Goal: Task Accomplishment & Management: Manage account settings

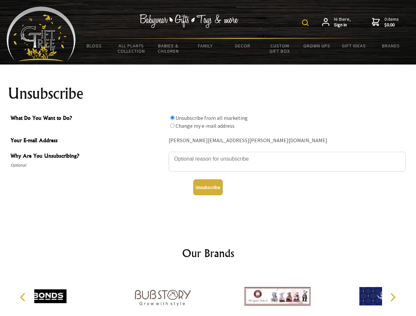
click at [306, 23] on img at bounding box center [305, 22] width 7 height 7
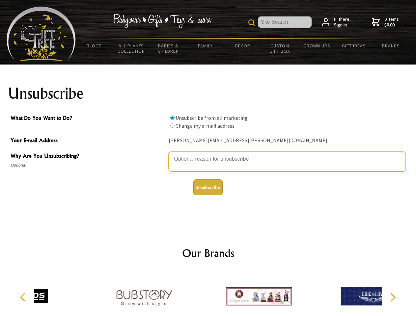
click at [208, 154] on textarea "Why Are You Unsubscribing?" at bounding box center [287, 162] width 237 height 20
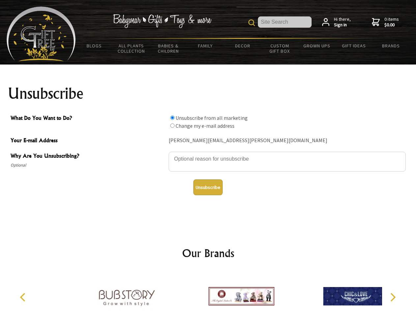
click at [172, 118] on input "What Do You Want to Do?" at bounding box center [172, 118] width 4 height 4
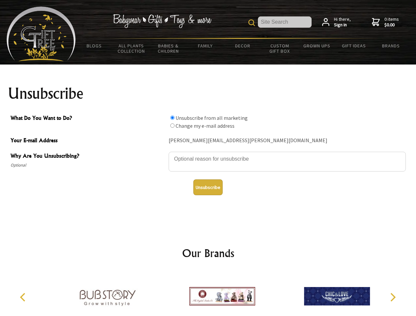
click at [172, 126] on input "What Do You Want to Do?" at bounding box center [172, 126] width 4 height 4
radio input "true"
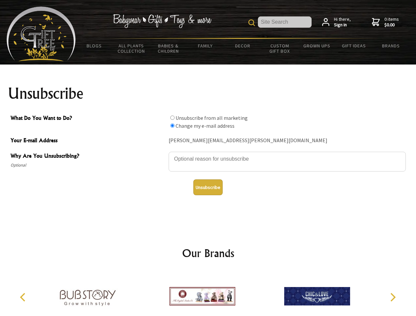
click at [208, 187] on button "Unsubscribe" at bounding box center [207, 188] width 29 height 16
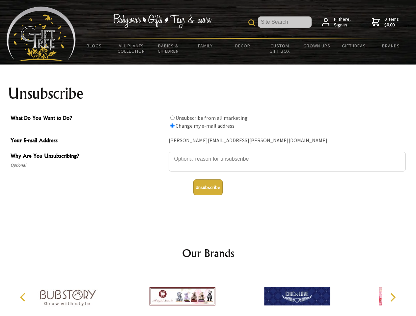
click at [208, 294] on div at bounding box center [182, 297] width 115 height 51
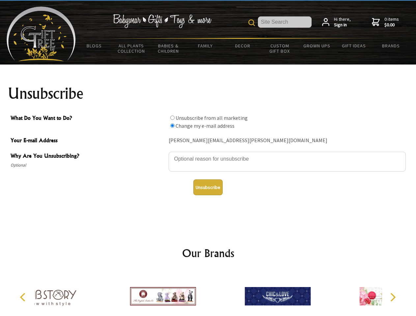
click at [24, 298] on icon "Previous" at bounding box center [23, 297] width 9 height 9
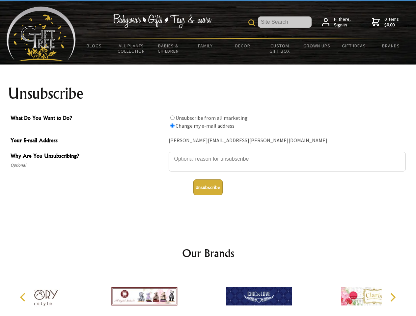
click at [393, 298] on icon "Next" at bounding box center [392, 297] width 9 height 9
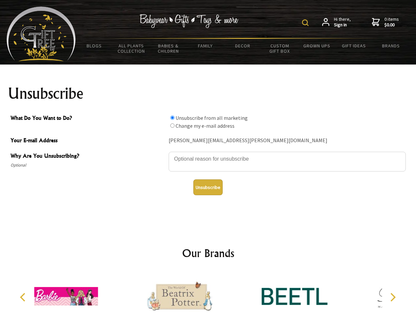
click at [306, 23] on img at bounding box center [305, 22] width 7 height 7
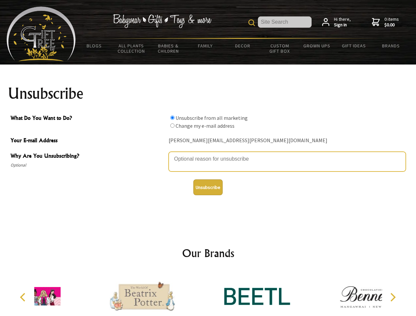
click at [208, 154] on textarea "Why Are You Unsubscribing?" at bounding box center [287, 162] width 237 height 20
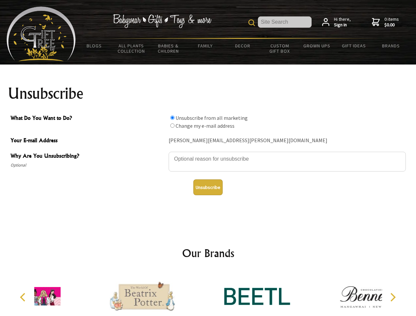
click at [172, 118] on input "What Do You Want to Do?" at bounding box center [172, 118] width 4 height 4
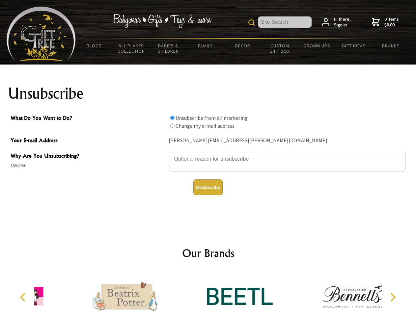
click at [172, 126] on input "What Do You Want to Do?" at bounding box center [172, 126] width 4 height 4
radio input "true"
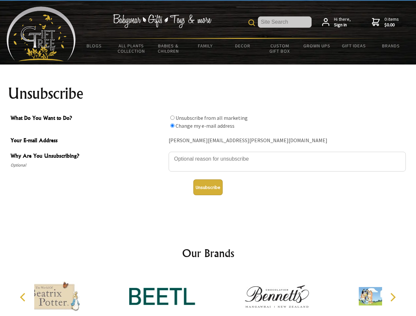
click at [208, 187] on button "Unsubscribe" at bounding box center [207, 188] width 29 height 16
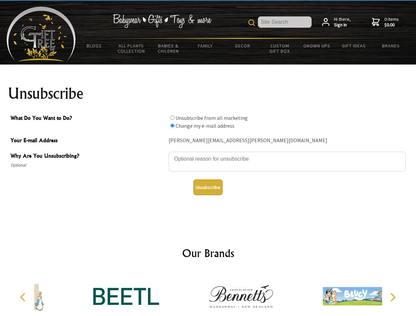
click at [24, 298] on icon "Previous" at bounding box center [23, 297] width 9 height 9
click at [393, 298] on icon "Next" at bounding box center [392, 297] width 9 height 9
